Goal: Information Seeking & Learning: Understand process/instructions

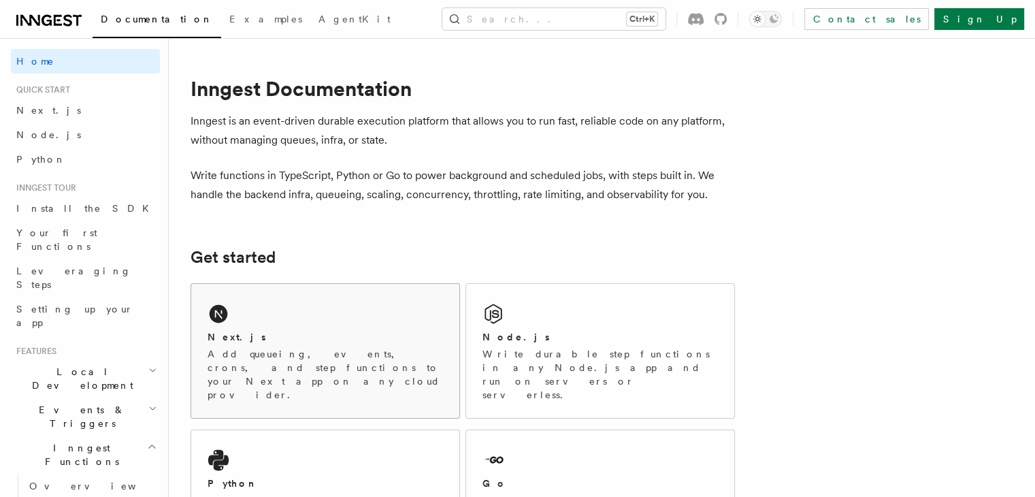
click at [350, 353] on p "Add queueing, events, crons, and step functions to your Next app on any cloud p…" at bounding box center [325, 374] width 235 height 54
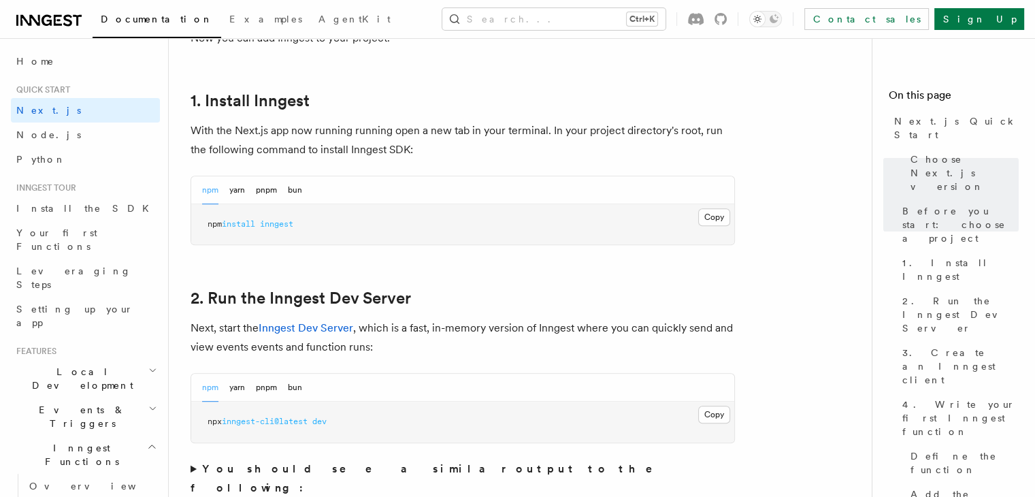
scroll to position [723, 0]
click at [713, 214] on button "Copy Copied" at bounding box center [714, 216] width 32 height 18
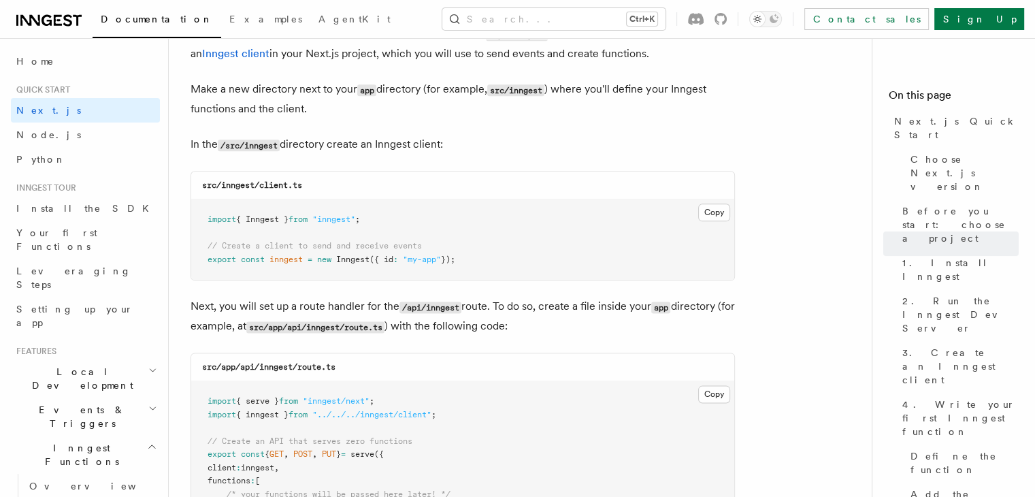
scroll to position [1666, 0]
click at [717, 213] on button "Copy Copied" at bounding box center [714, 214] width 32 height 18
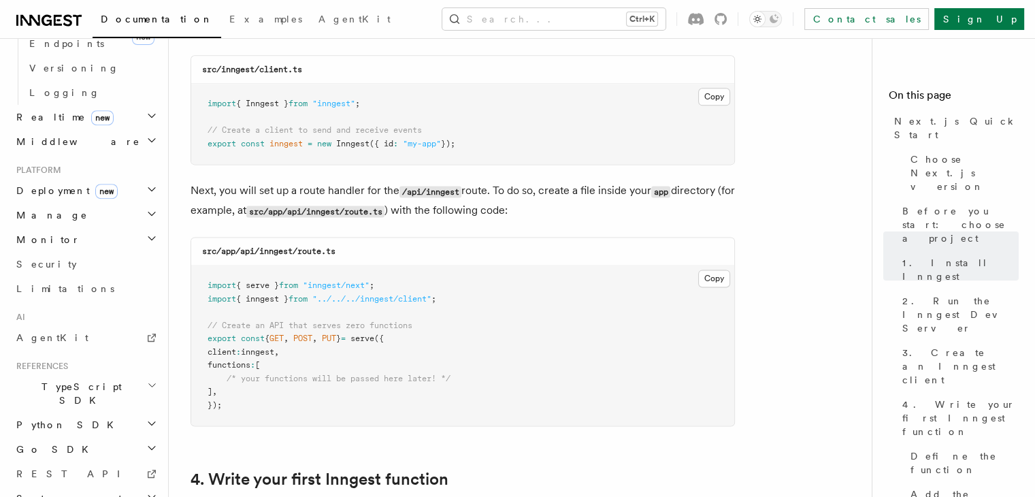
scroll to position [1783, 0]
click at [711, 274] on button "Copy Copied" at bounding box center [714, 279] width 32 height 18
click at [708, 281] on button "Copy Copied" at bounding box center [714, 279] width 32 height 18
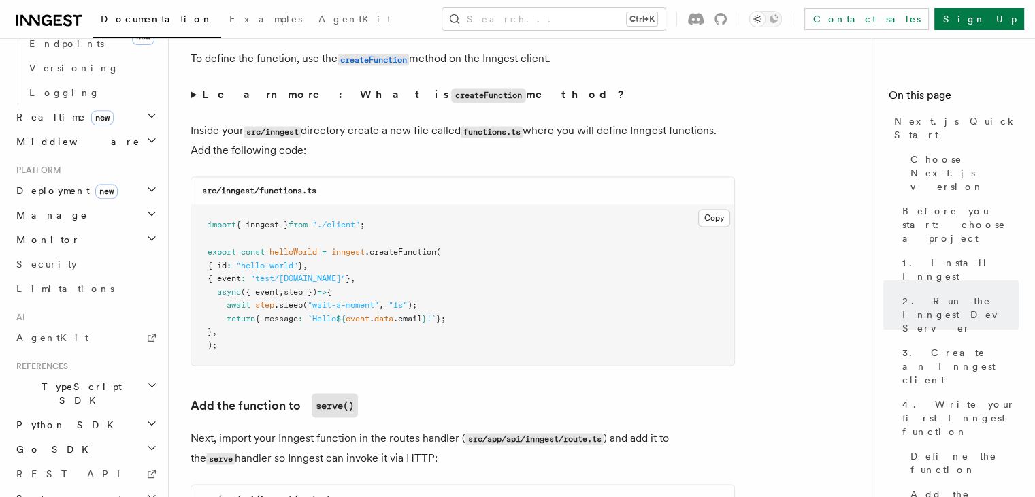
scroll to position [2349, 0]
click at [711, 223] on button "Copy Copied" at bounding box center [714, 217] width 32 height 18
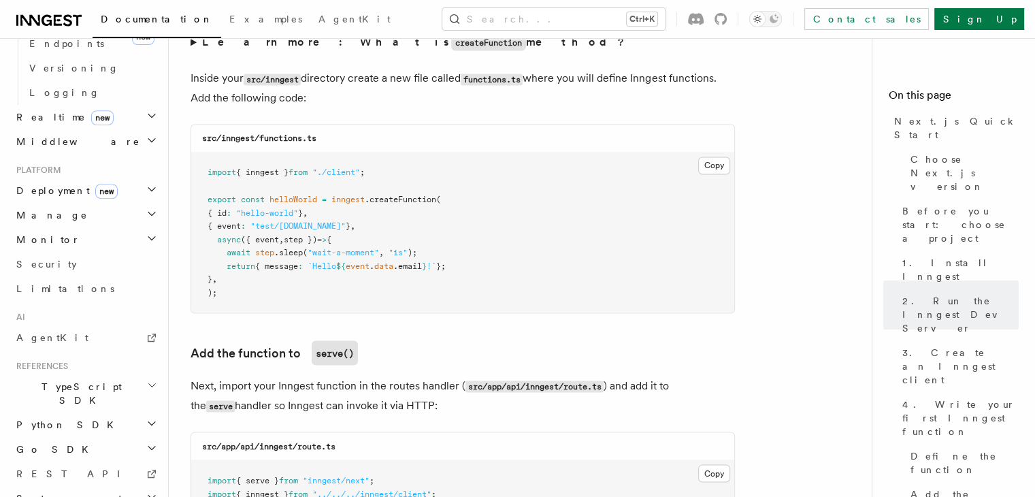
scroll to position [2404, 0]
